Goal: Navigation & Orientation: Find specific page/section

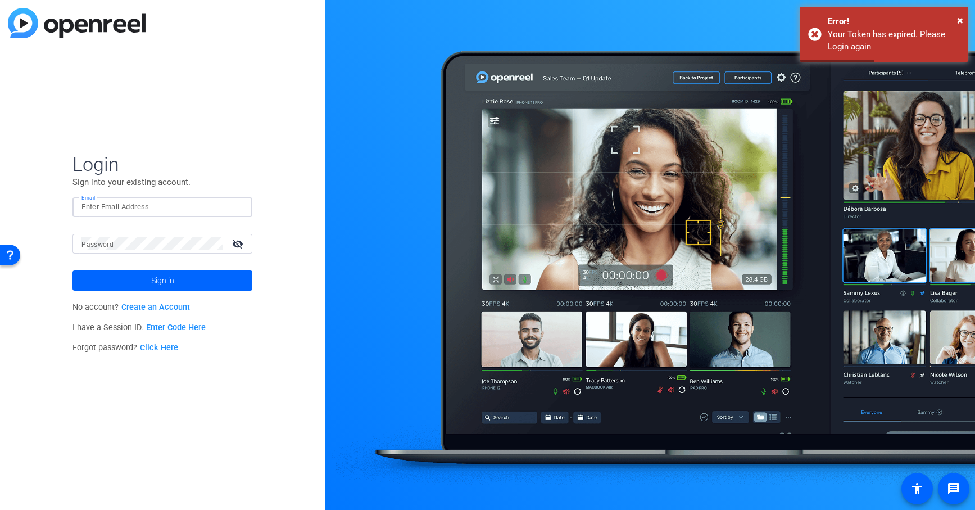
click at [171, 206] on input "Email" at bounding box center [162, 206] width 162 height 13
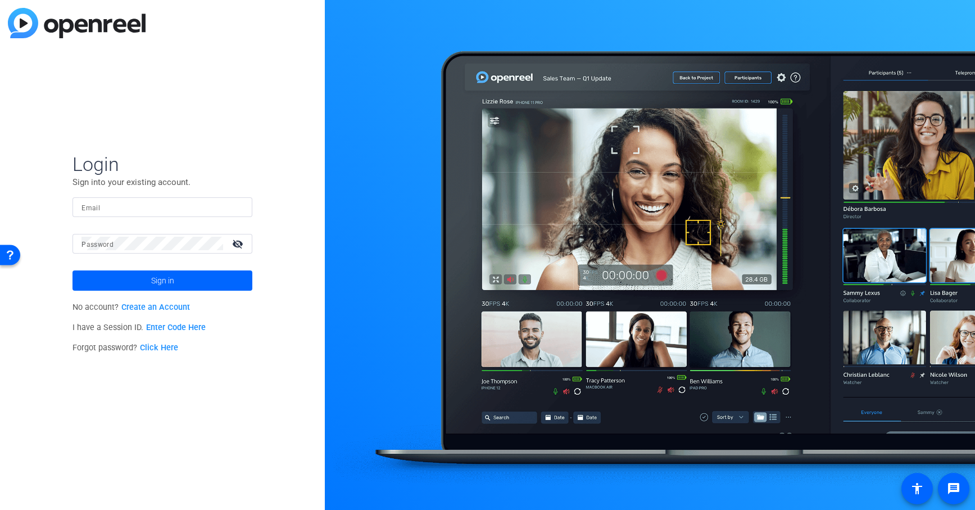
type input "rweiss@multivisiondigital.com"
click at [240, 240] on mat-icon "visibility_off" at bounding box center [238, 243] width 27 height 16
click at [184, 282] on span at bounding box center [163, 280] width 180 height 27
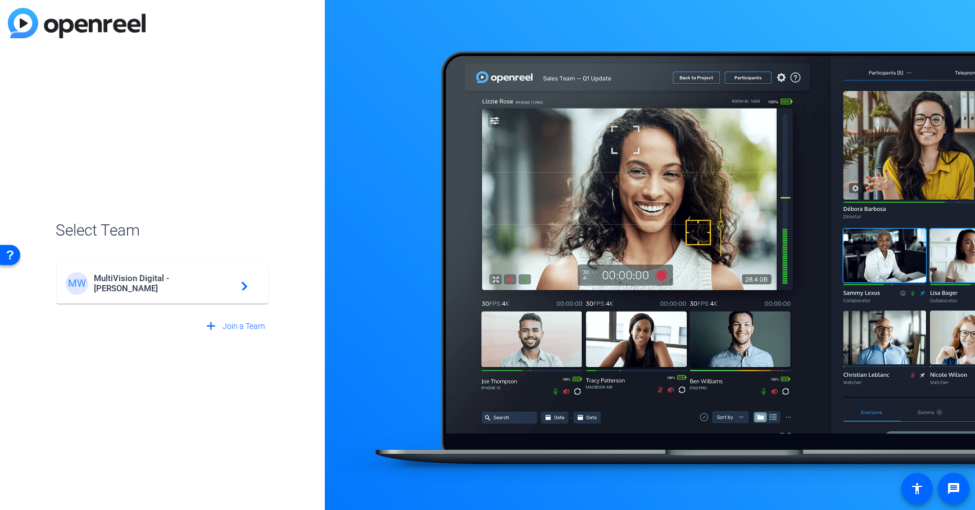
click at [184, 282] on span "MultiVision Digital - Robert Weiss" at bounding box center [164, 283] width 141 height 20
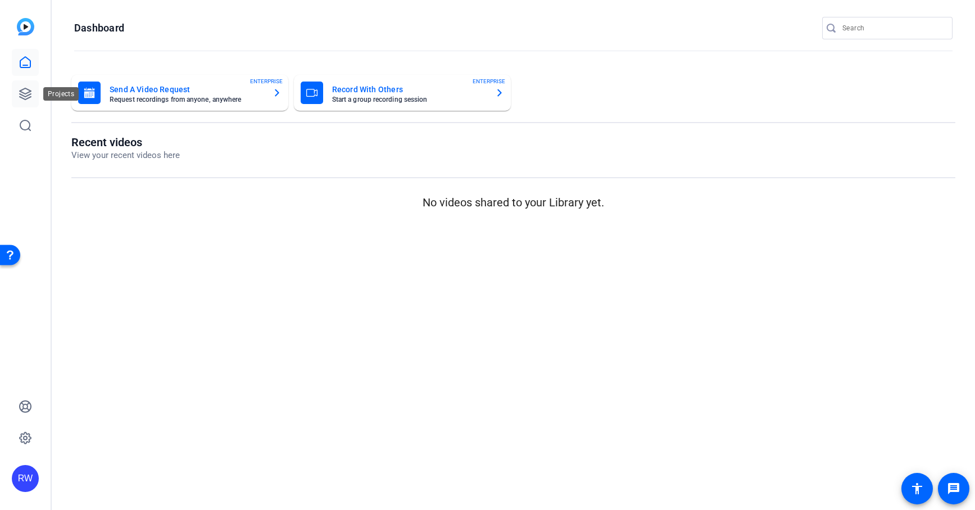
click at [28, 93] on icon at bounding box center [25, 93] width 13 height 13
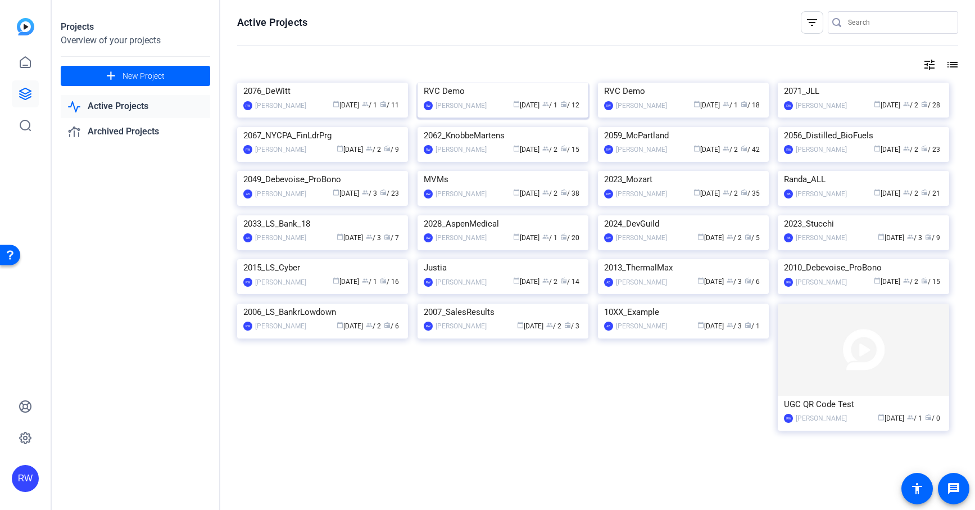
click at [471, 83] on img at bounding box center [503, 83] width 171 height 0
